Goal: Information Seeking & Learning: Learn about a topic

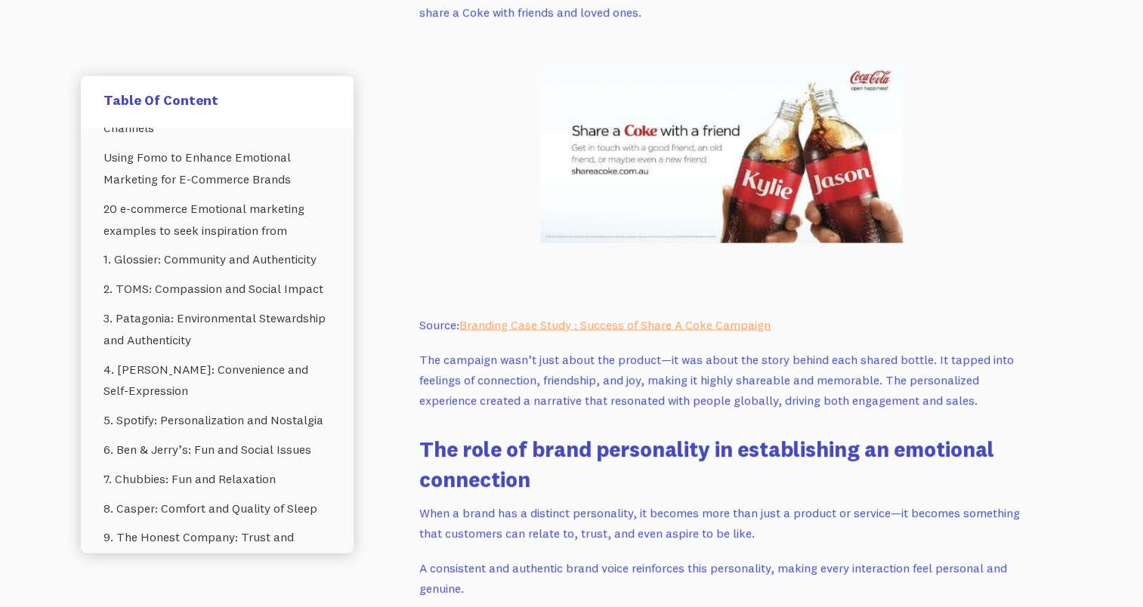
scroll to position [677, 0]
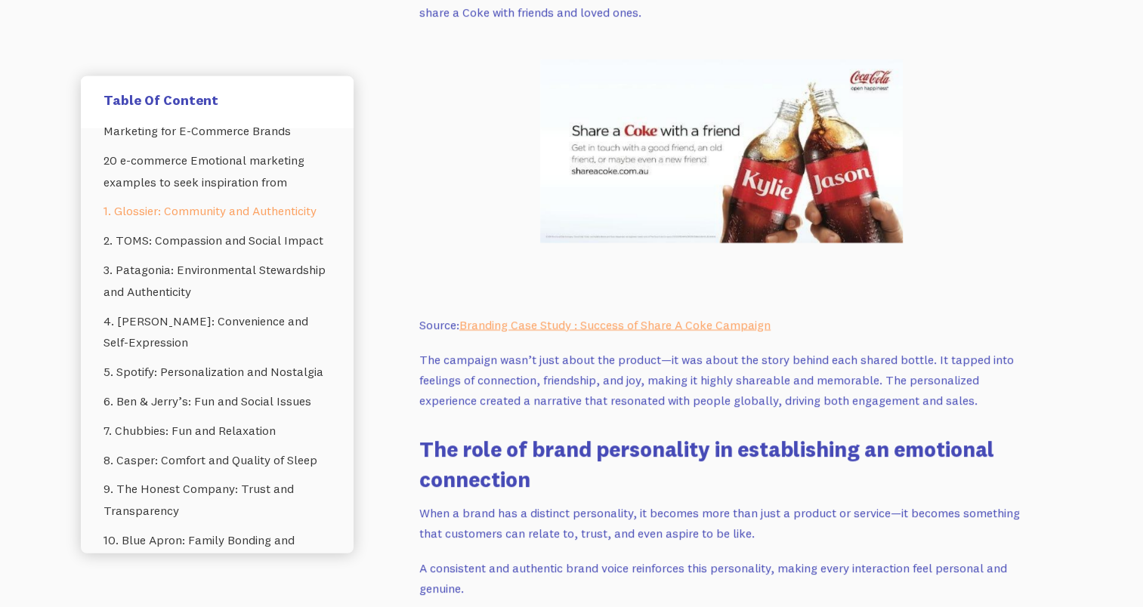
click at [252, 205] on link "1. Glossier: Community and Authenticity" at bounding box center [216, 210] width 227 height 29
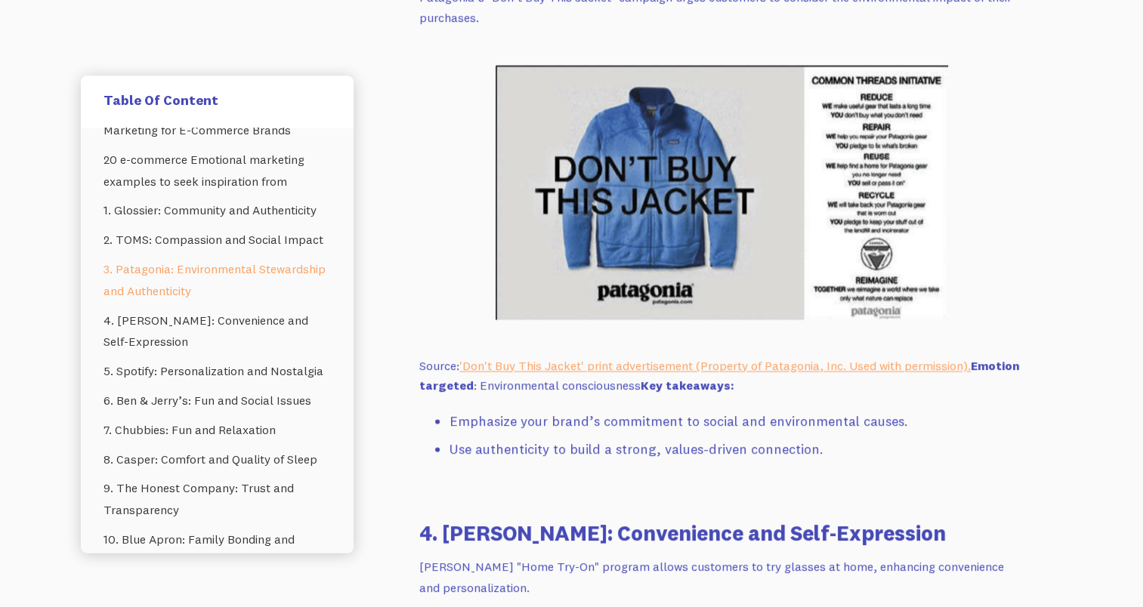
scroll to position [8755, 0]
click at [686, 423] on li "Emphasize your brand’s commitment to social and environmental causes." at bounding box center [736, 422] width 574 height 22
drag, startPoint x: 686, startPoint y: 423, endPoint x: 798, endPoint y: 494, distance: 132.4
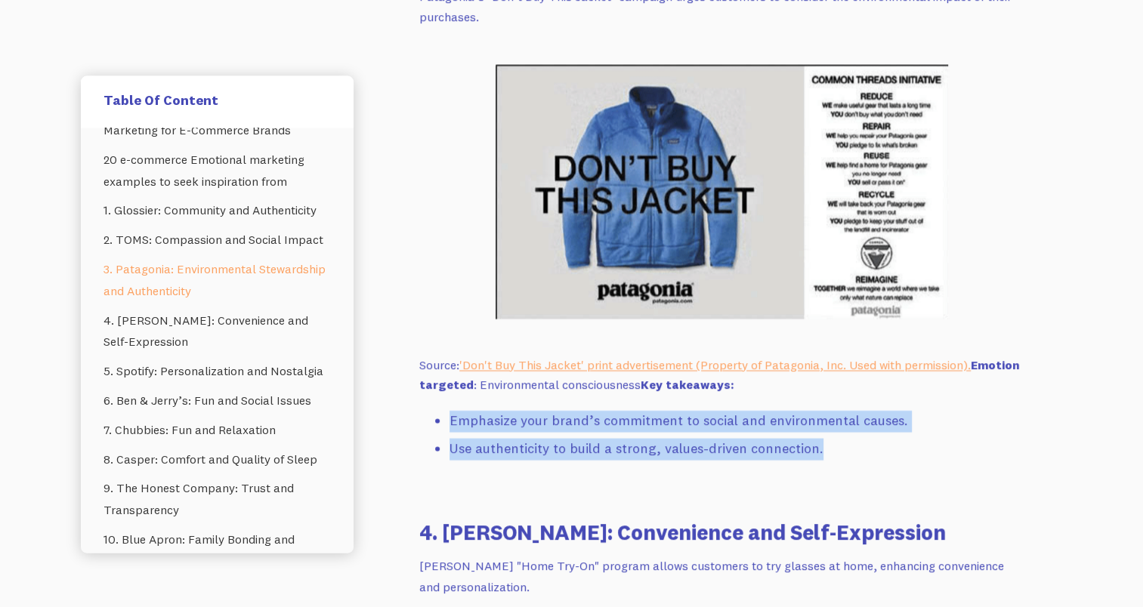
drag, startPoint x: 831, startPoint y: 458, endPoint x: 448, endPoint y: 423, distance: 385.2
click at [448, 423] on ul "Emphasize your brand’s commitment to social and environmental causes. Use authe…" at bounding box center [721, 449] width 604 height 77
copy ul "Emphasize your brand’s commitment to social and environmental causes. Use authe…"
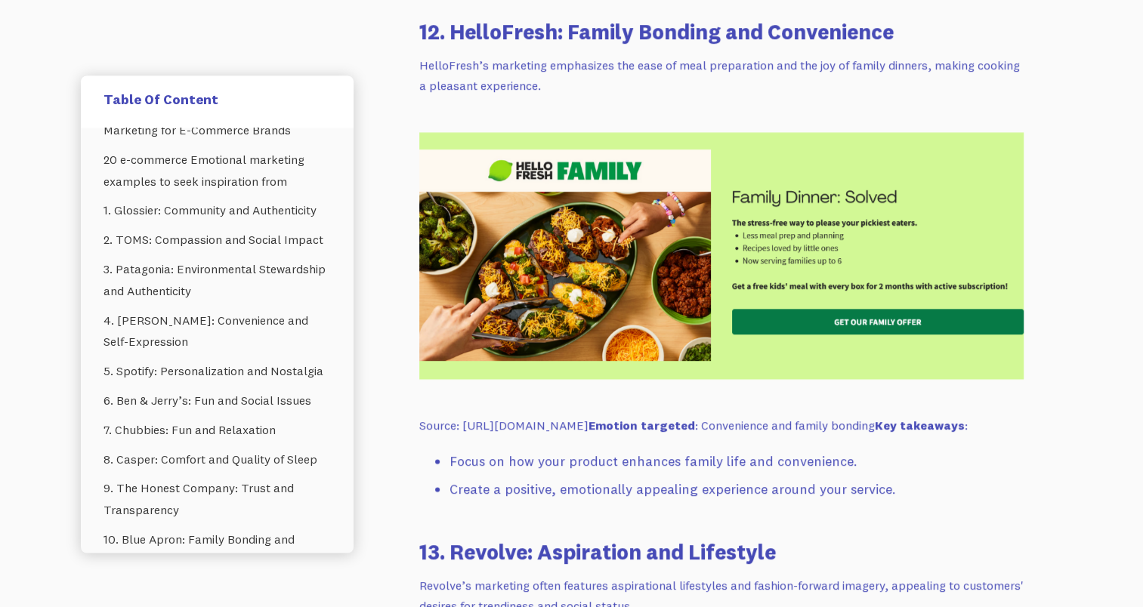
scroll to position [14038, 0]
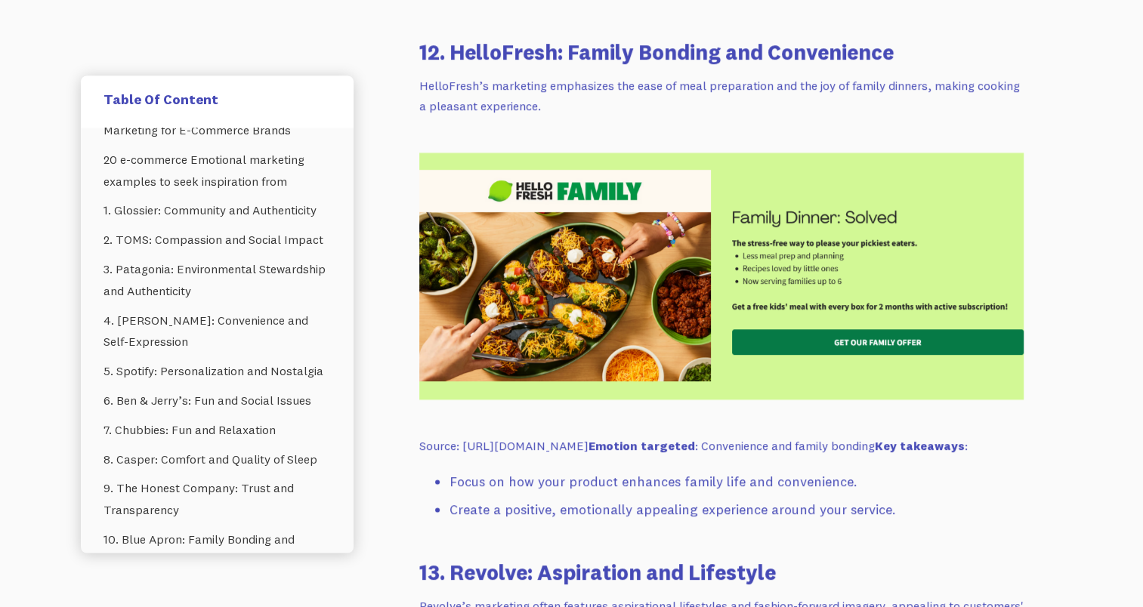
click at [837, 373] on img at bounding box center [721, 277] width 604 height 248
drag, startPoint x: 837, startPoint y: 373, endPoint x: 566, endPoint y: 452, distance: 282.3
click at [566, 452] on p "Source: [URL][DOMAIN_NAME] Emotion targeted : Convenience and family bonding Ke…" at bounding box center [721, 446] width 604 height 20
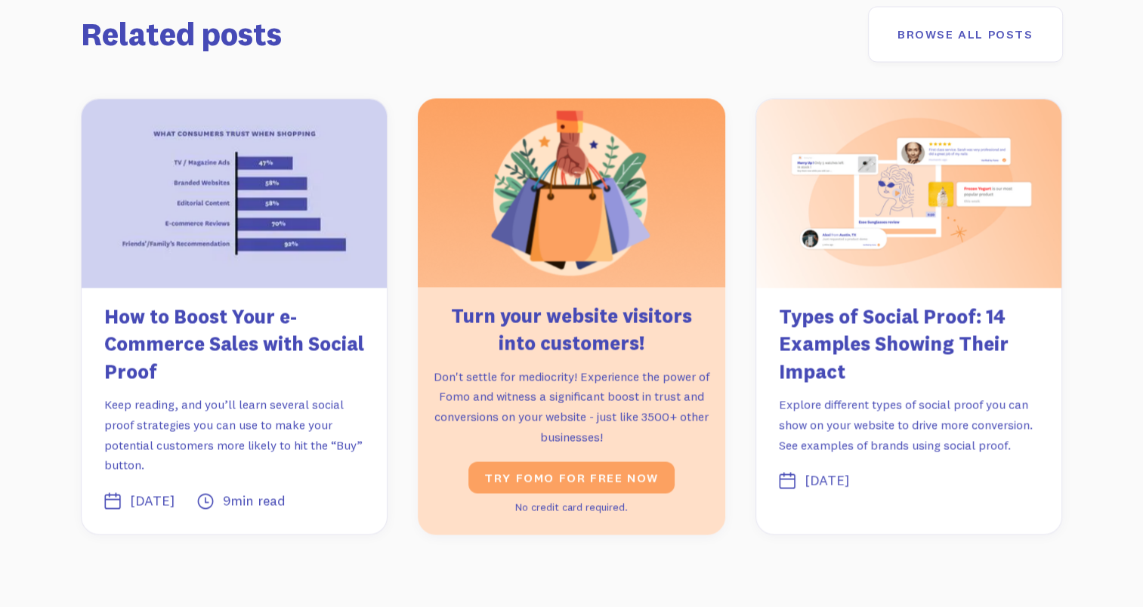
scroll to position [19824, 0]
